Goal: Task Accomplishment & Management: Complete application form

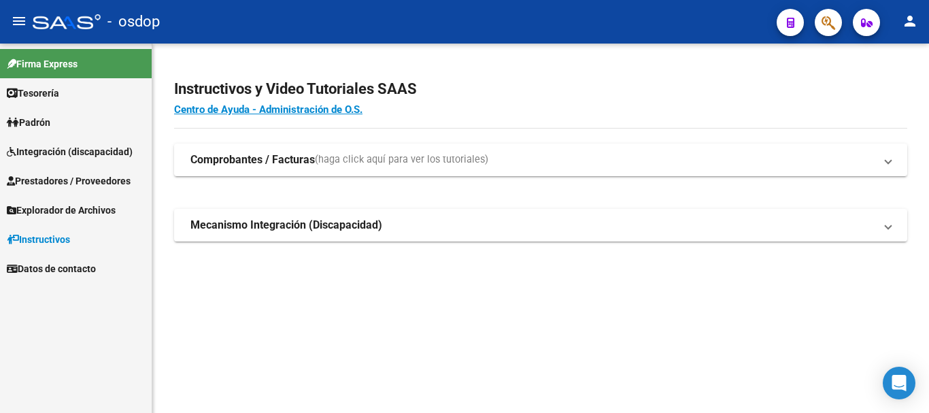
click at [76, 180] on span "Prestadores / Proveedores" at bounding box center [69, 181] width 124 height 15
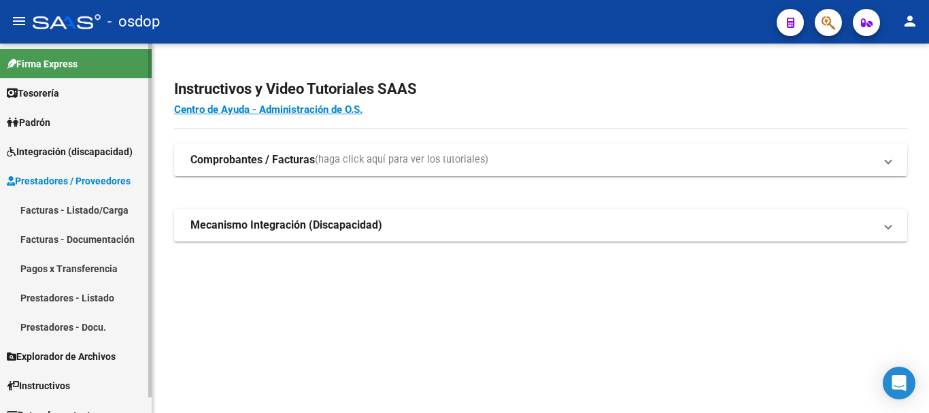
click at [85, 208] on link "Facturas - Listado/Carga" at bounding box center [76, 209] width 152 height 29
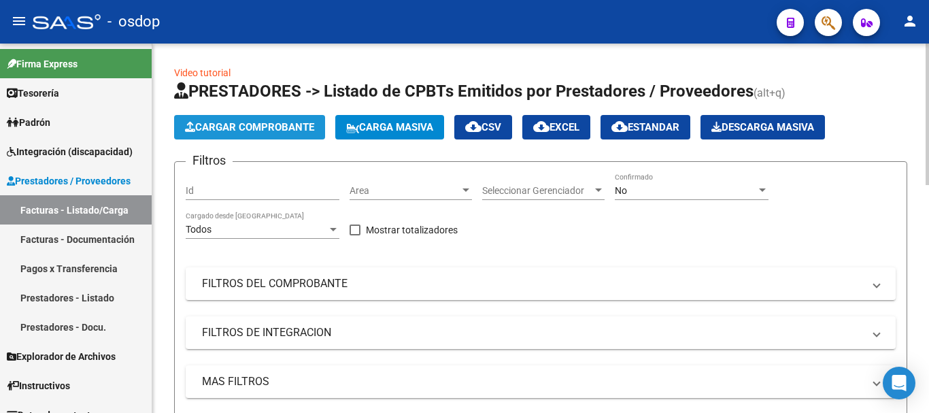
click at [275, 125] on span "Cargar Comprobante" at bounding box center [249, 127] width 129 height 12
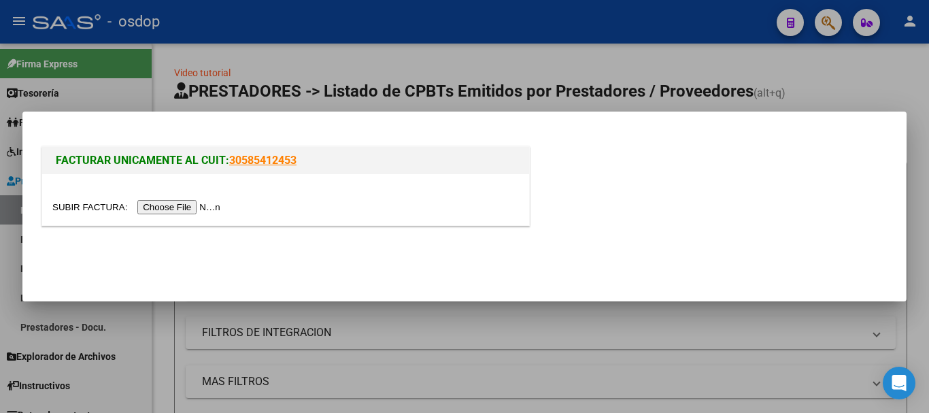
click at [186, 210] on input "file" at bounding box center [138, 207] width 172 height 14
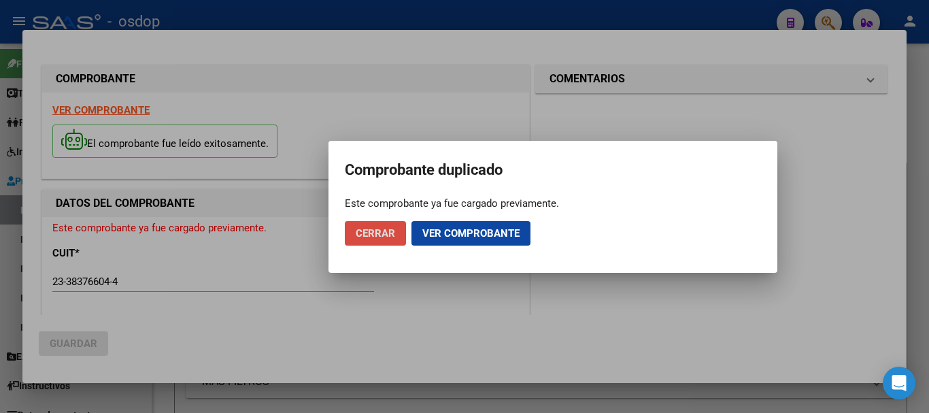
click at [372, 232] on span "Cerrar" at bounding box center [375, 233] width 39 height 12
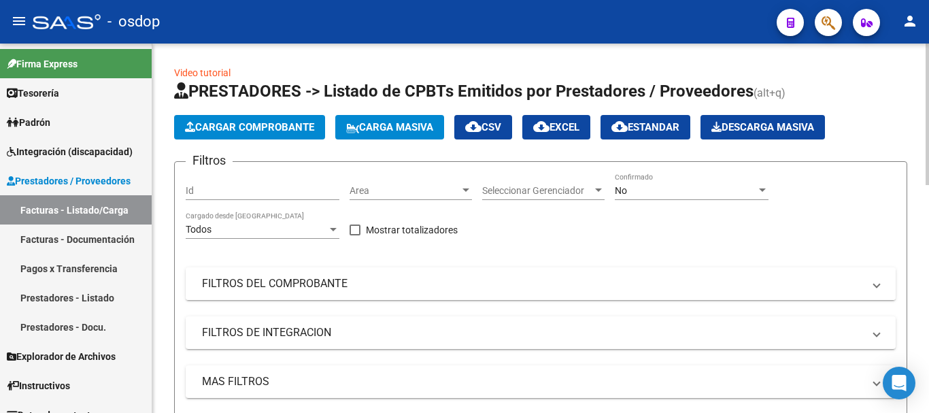
click at [412, 287] on mat-panel-title "FILTROS DEL COMPROBANTE" at bounding box center [532, 283] width 661 height 15
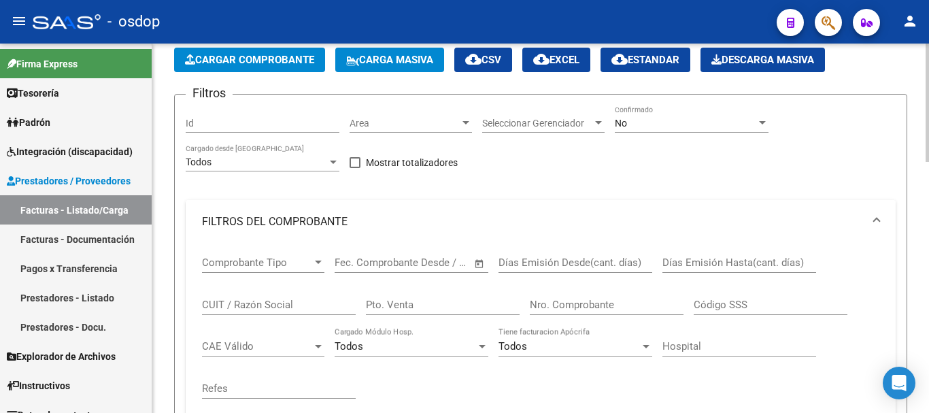
scroll to position [68, 0]
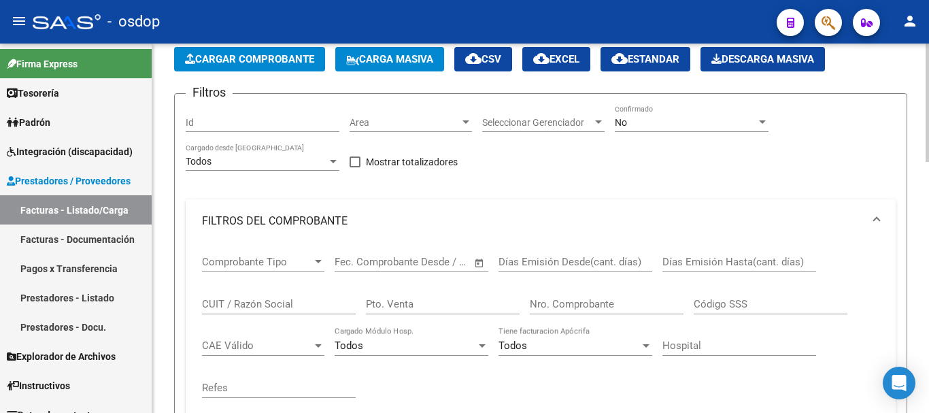
click at [278, 303] on input "CUIT / Razón Social" at bounding box center [279, 304] width 154 height 12
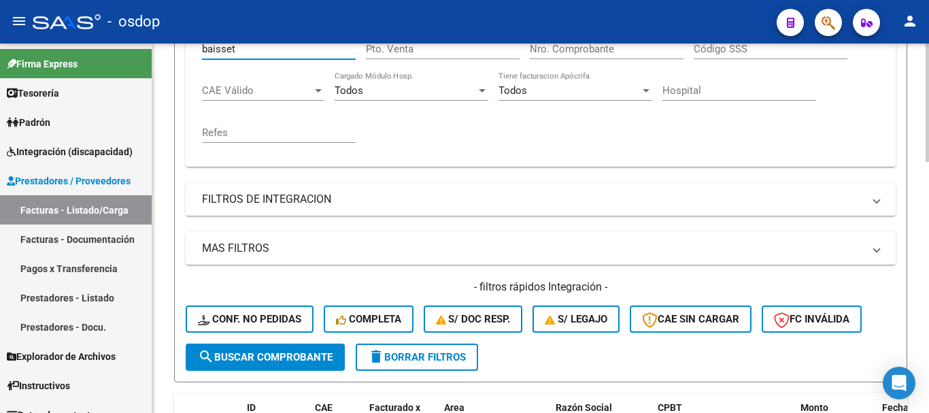
scroll to position [408, 0]
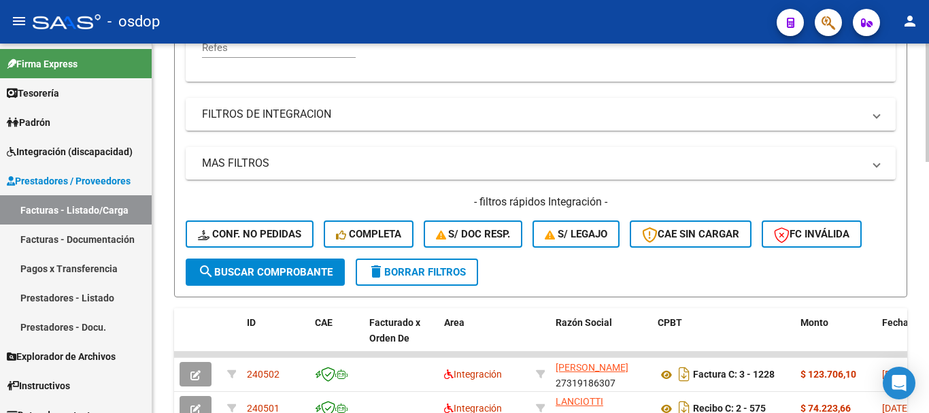
type input "baisset"
click at [281, 273] on span "search Buscar Comprobante" at bounding box center [265, 272] width 135 height 12
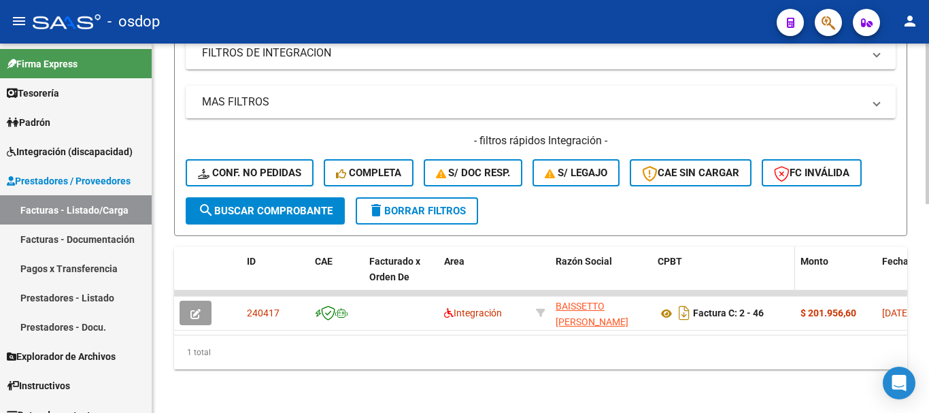
scroll to position [480, 0]
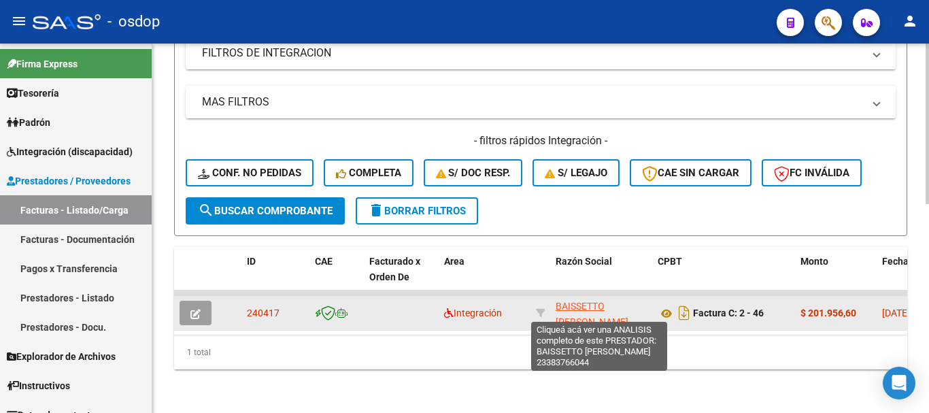
click at [576, 301] on span "BAISSETTO [PERSON_NAME]" at bounding box center [592, 314] width 73 height 27
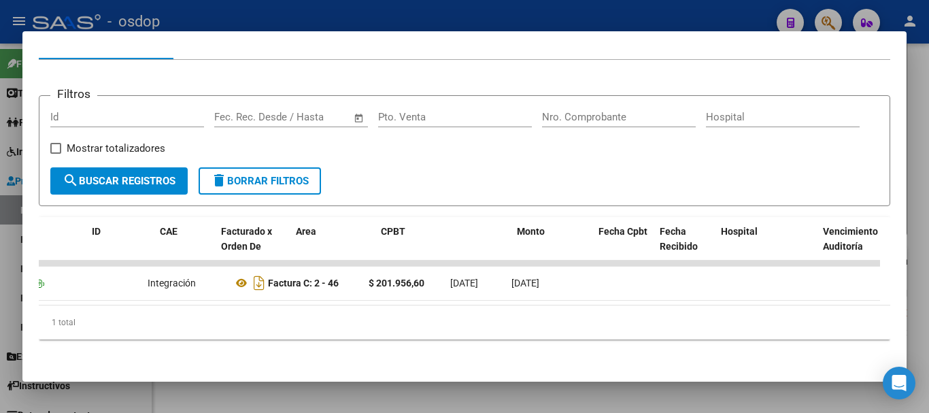
scroll to position [0, 0]
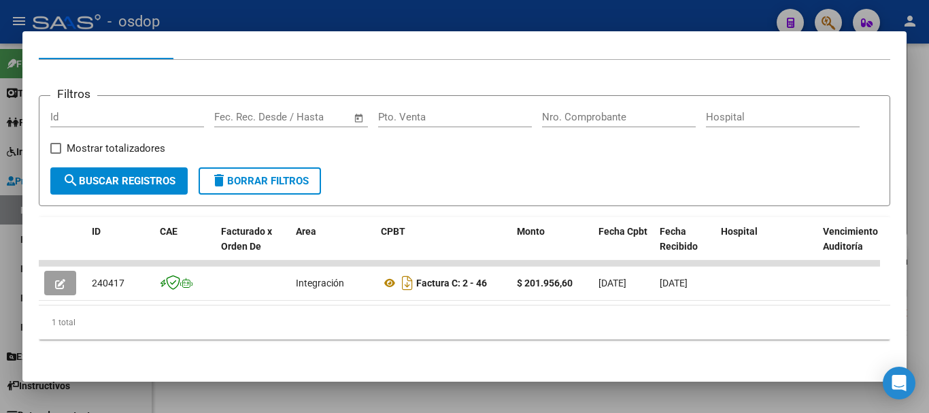
click at [924, 81] on div at bounding box center [464, 206] width 929 height 413
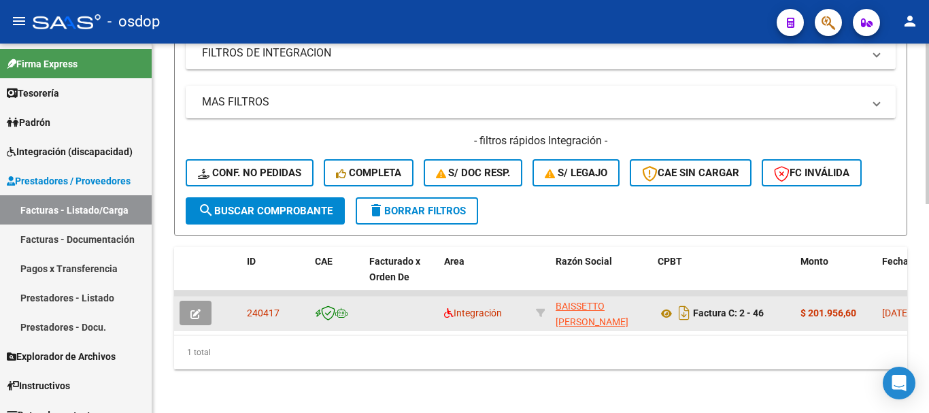
click at [195, 309] on icon "button" at bounding box center [196, 314] width 10 height 10
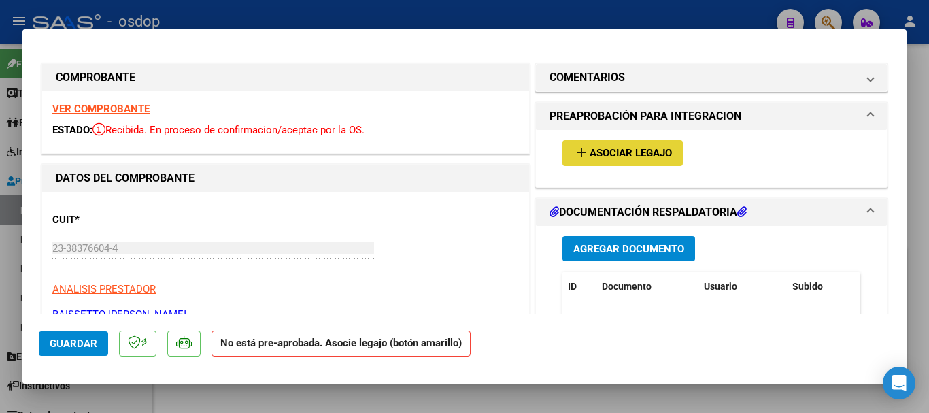
click at [614, 155] on span "Asociar Legajo" at bounding box center [631, 154] width 82 height 12
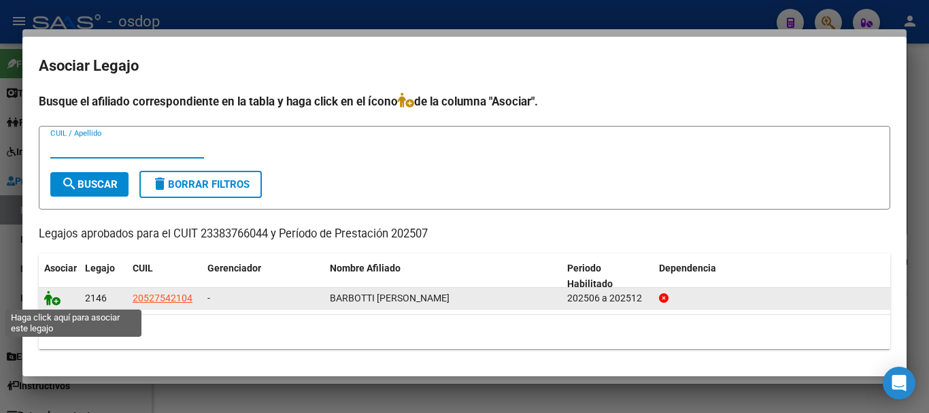
click at [52, 298] on icon at bounding box center [52, 298] width 16 height 15
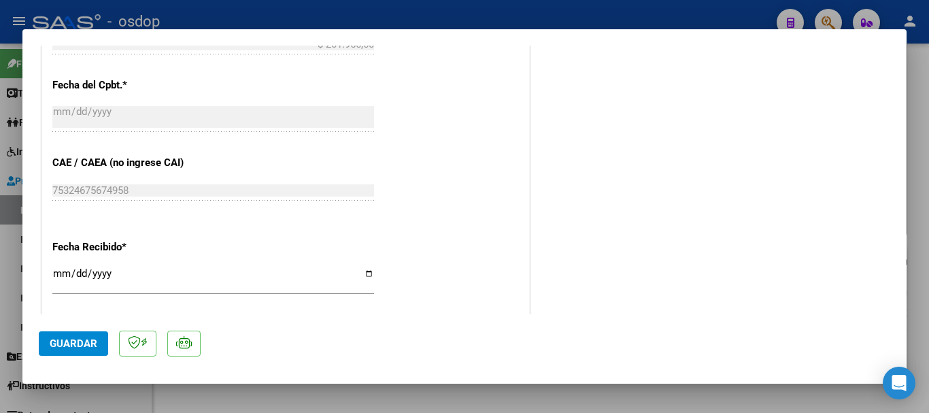
scroll to position [953, 0]
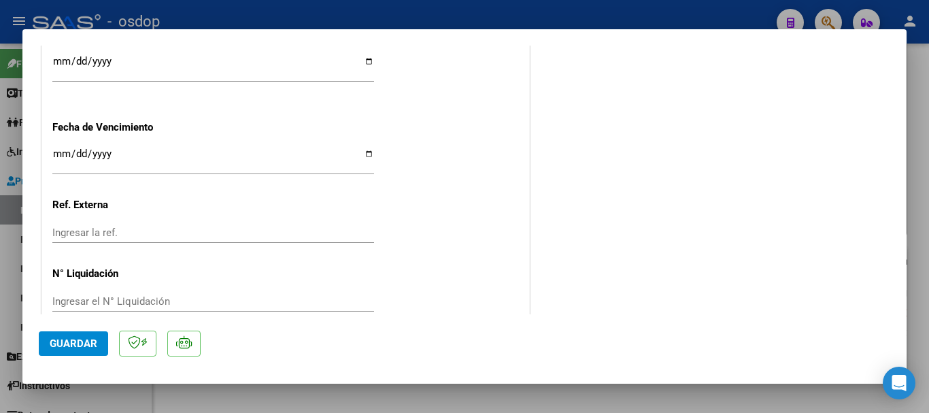
click at [55, 345] on span "Guardar" at bounding box center [74, 343] width 48 height 12
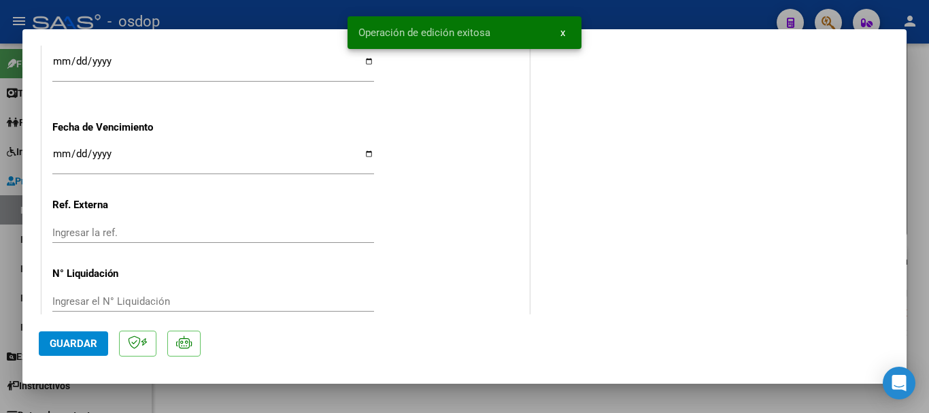
click at [560, 32] on button "x" at bounding box center [563, 32] width 27 height 24
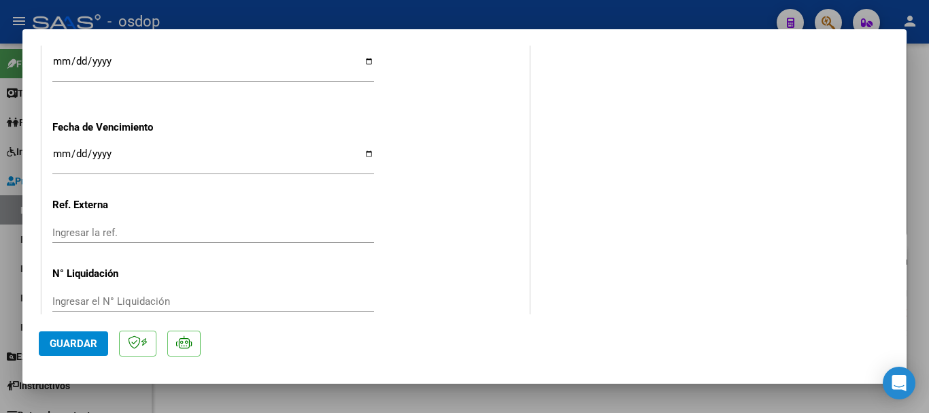
click at [711, 13] on div at bounding box center [464, 206] width 929 height 413
type input "$ 0,00"
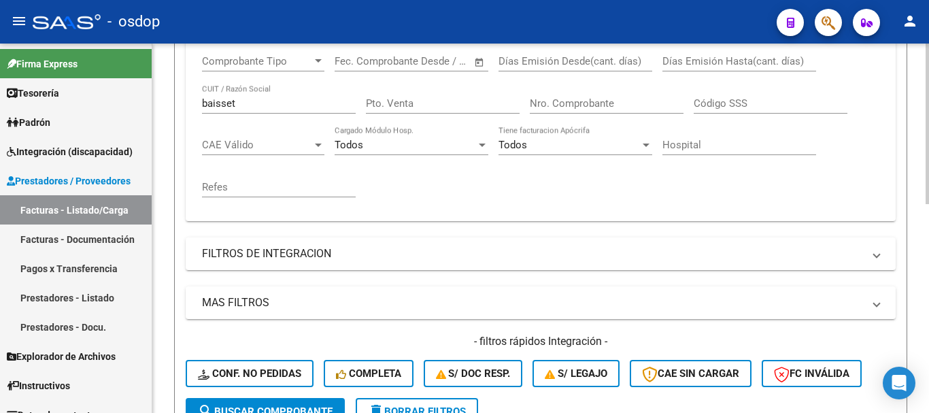
scroll to position [208, 0]
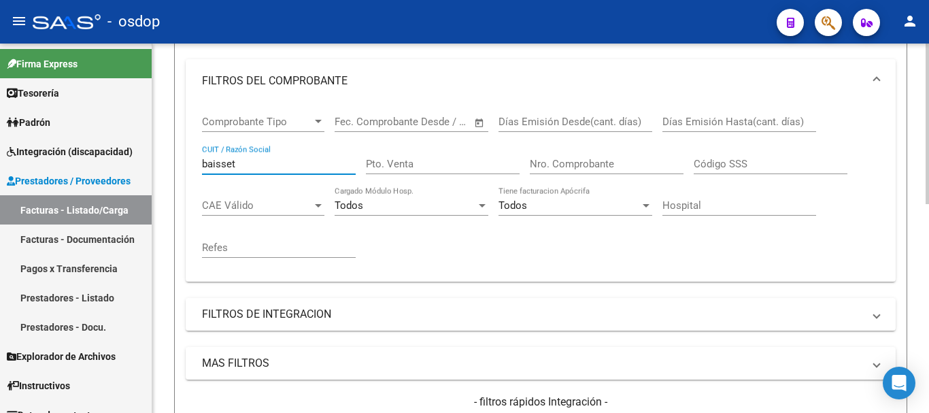
drag, startPoint x: 214, startPoint y: 163, endPoint x: 171, endPoint y: 163, distance: 42.9
click at [171, 163] on div "Video tutorial PRESTADORES -> Listado de CPBTs Emitidos por Prestadores / Prove…" at bounding box center [540, 254] width 777 height 839
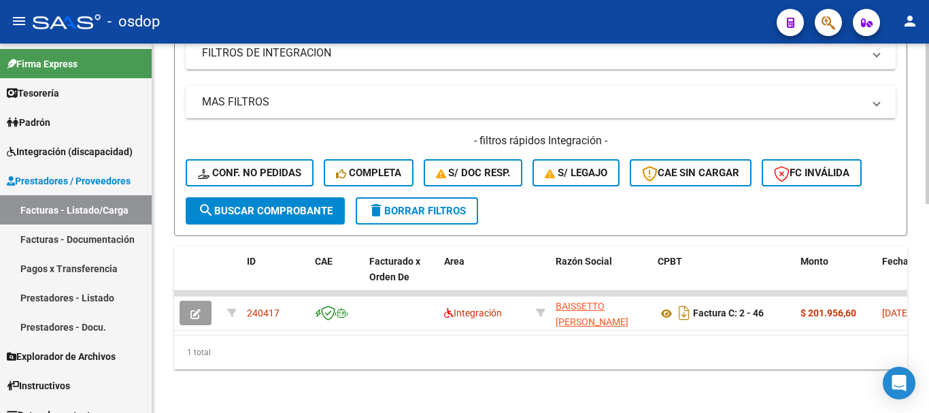
type input "bonini"
click at [265, 205] on span "search Buscar Comprobante" at bounding box center [265, 211] width 135 height 12
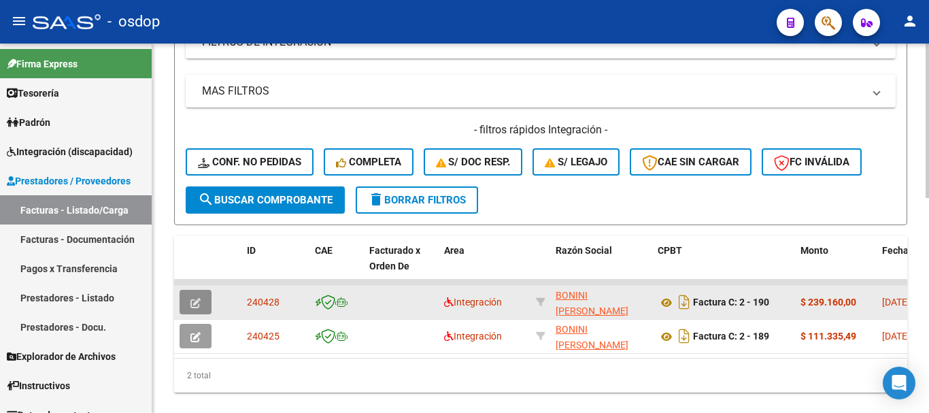
click at [194, 299] on icon "button" at bounding box center [196, 303] width 10 height 10
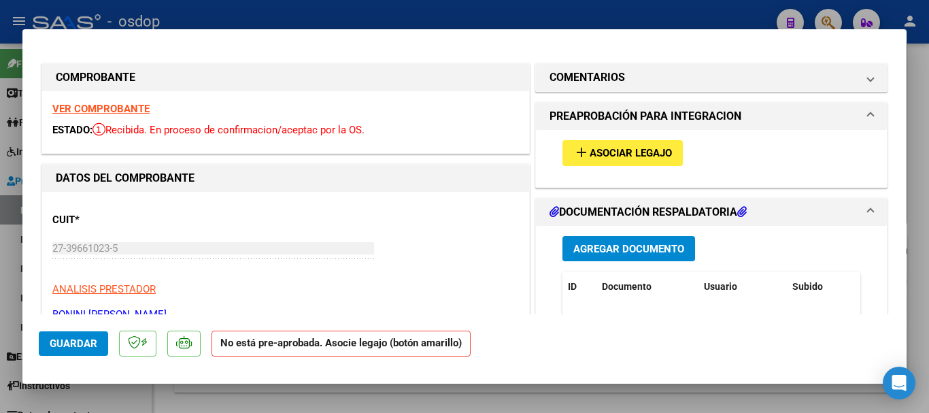
click at [614, 154] on span "Asociar Legajo" at bounding box center [631, 154] width 82 height 12
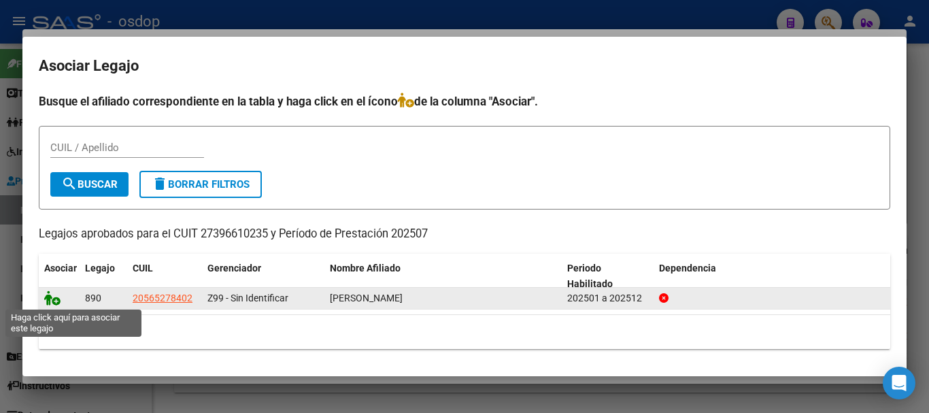
click at [52, 298] on icon at bounding box center [52, 298] width 16 height 15
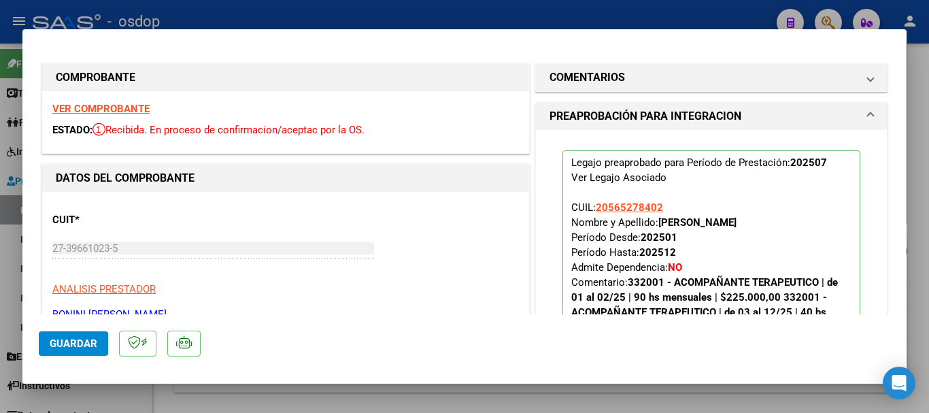
click at [78, 346] on span "Guardar" at bounding box center [74, 343] width 48 height 12
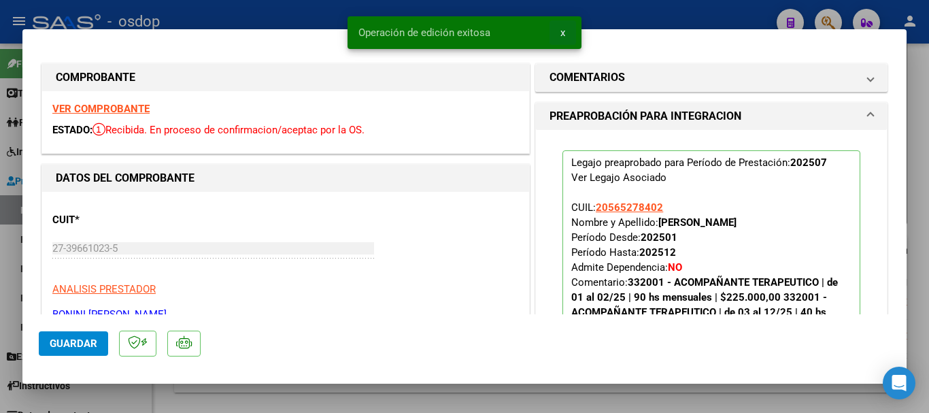
click at [566, 35] on button "x" at bounding box center [563, 32] width 27 height 24
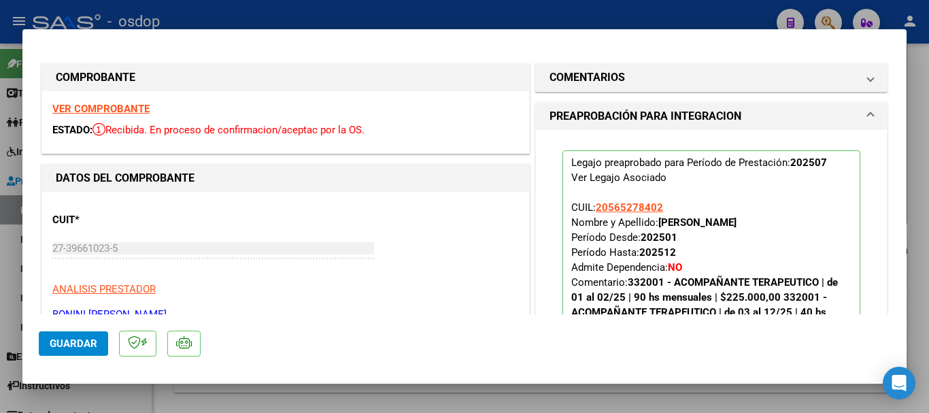
click at [640, 14] on div at bounding box center [464, 206] width 929 height 413
type input "$ 0,00"
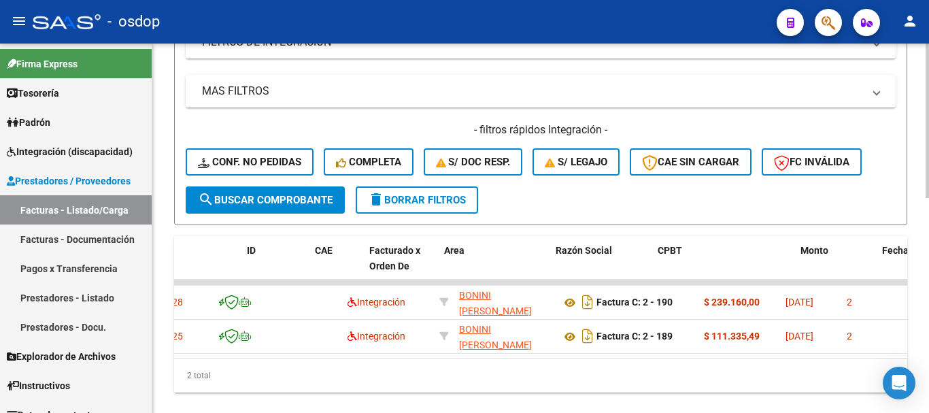
scroll to position [0, 0]
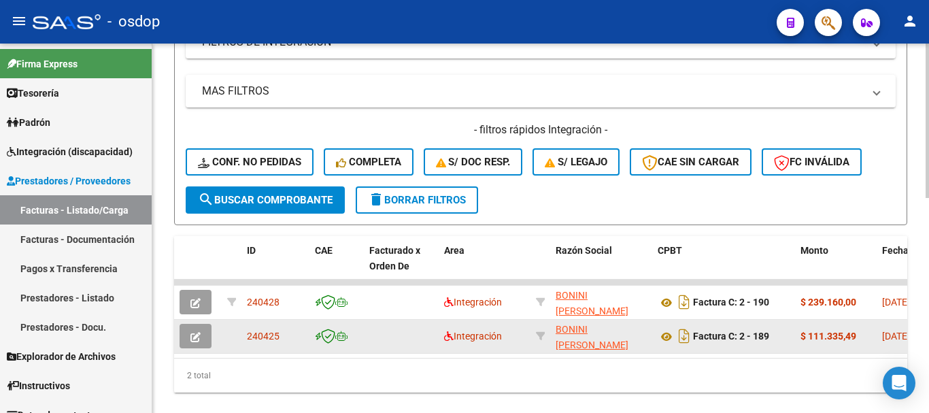
click at [206, 337] on button "button" at bounding box center [196, 336] width 32 height 24
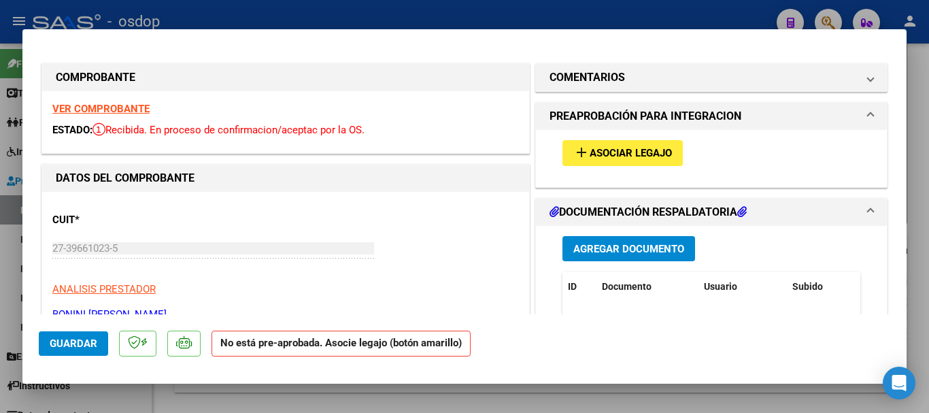
click at [612, 157] on span "Asociar Legajo" at bounding box center [631, 154] width 82 height 12
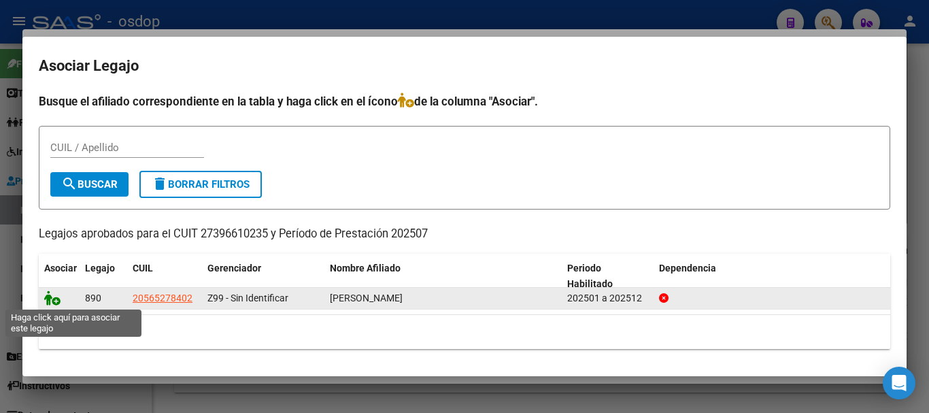
click at [52, 299] on icon at bounding box center [52, 298] width 16 height 15
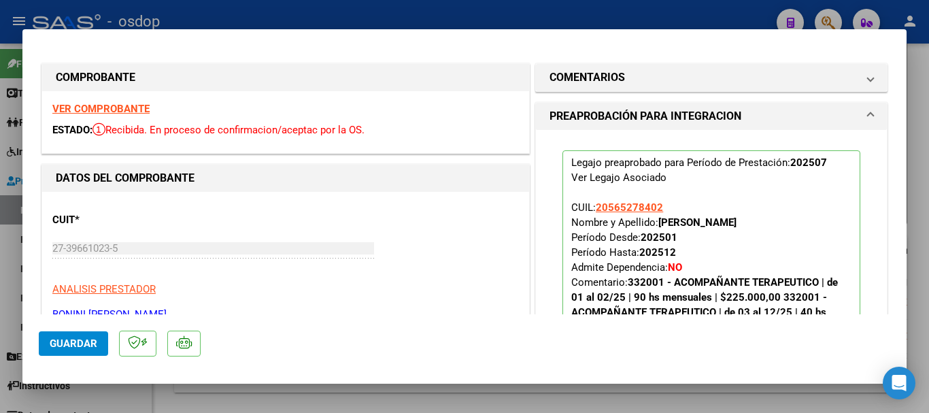
scroll to position [68, 0]
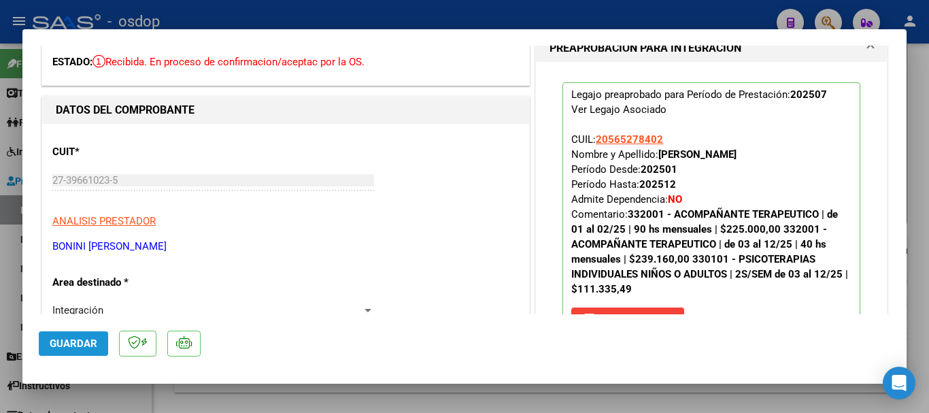
click at [78, 344] on span "Guardar" at bounding box center [74, 343] width 48 height 12
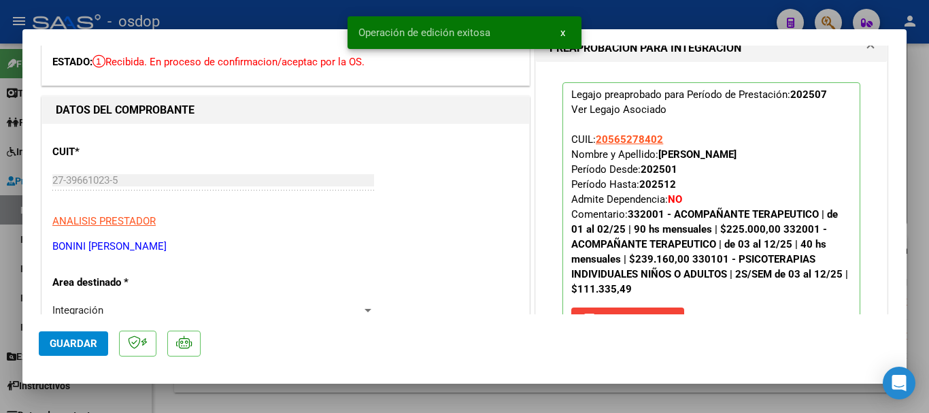
click at [563, 31] on span "x" at bounding box center [563, 33] width 5 height 12
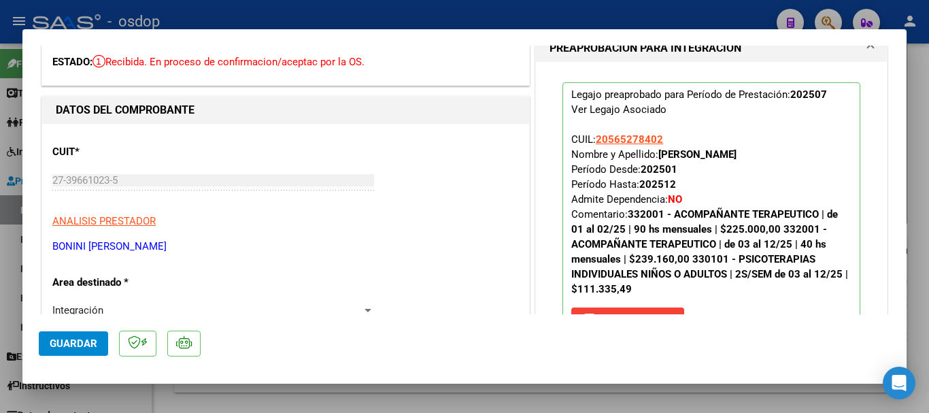
click at [565, 18] on div at bounding box center [464, 206] width 929 height 413
type input "$ 0,00"
